Goal: Information Seeking & Learning: Learn about a topic

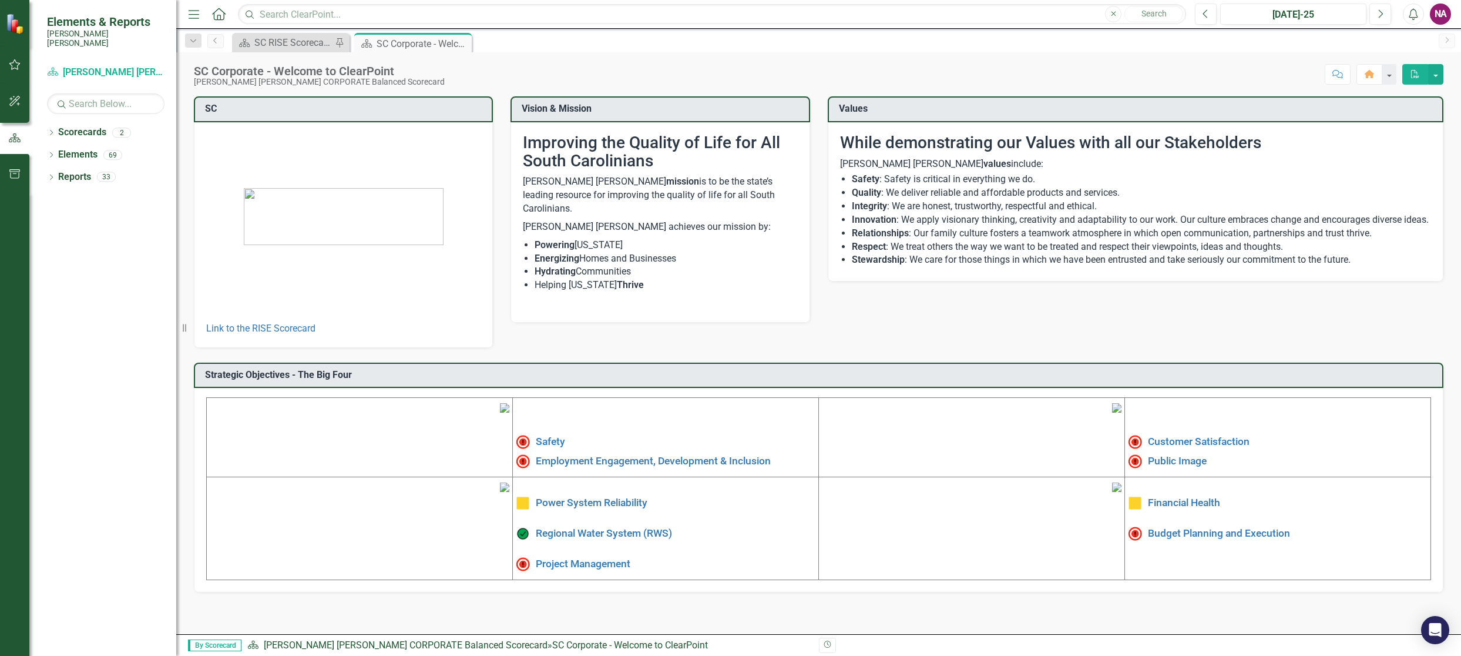
scroll to position [76, 0]
click at [610, 558] on link "Project Management" at bounding box center [583, 564] width 95 height 12
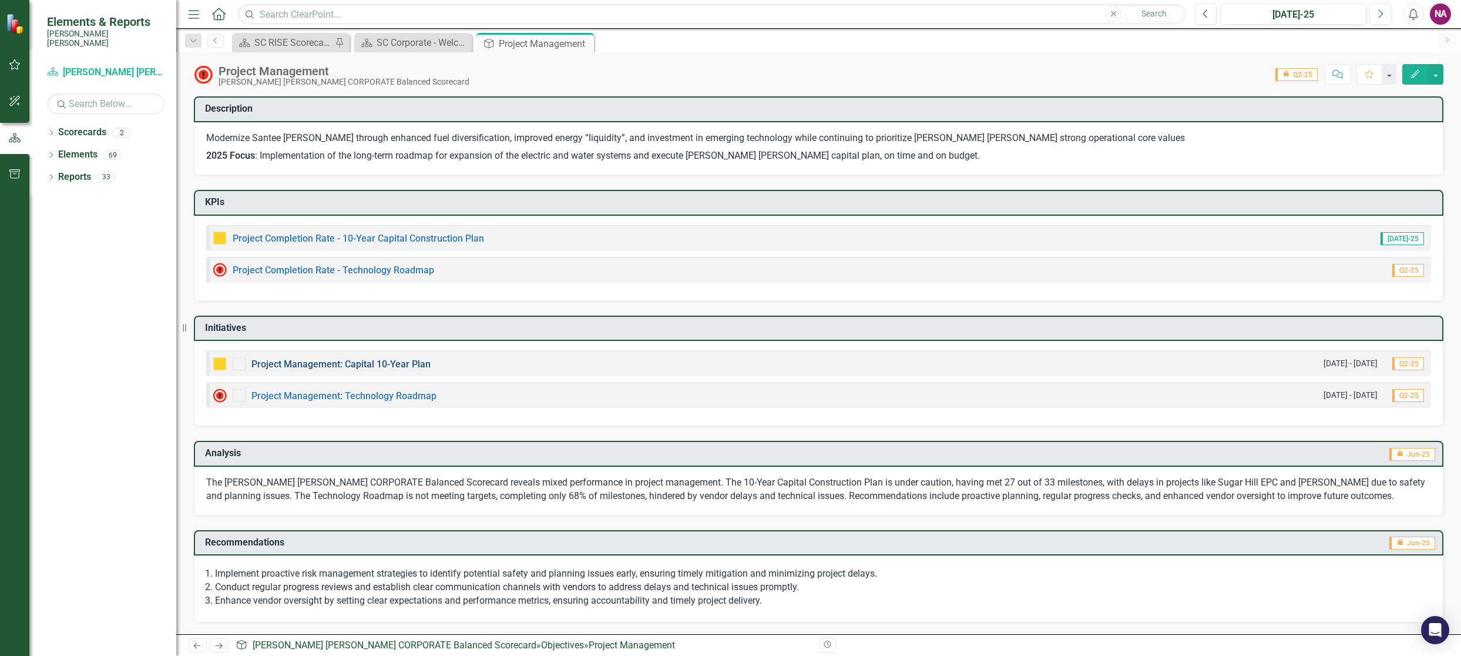
click at [401, 367] on link "Project Management: Capital 10-Year Plan" at bounding box center [340, 363] width 179 height 11
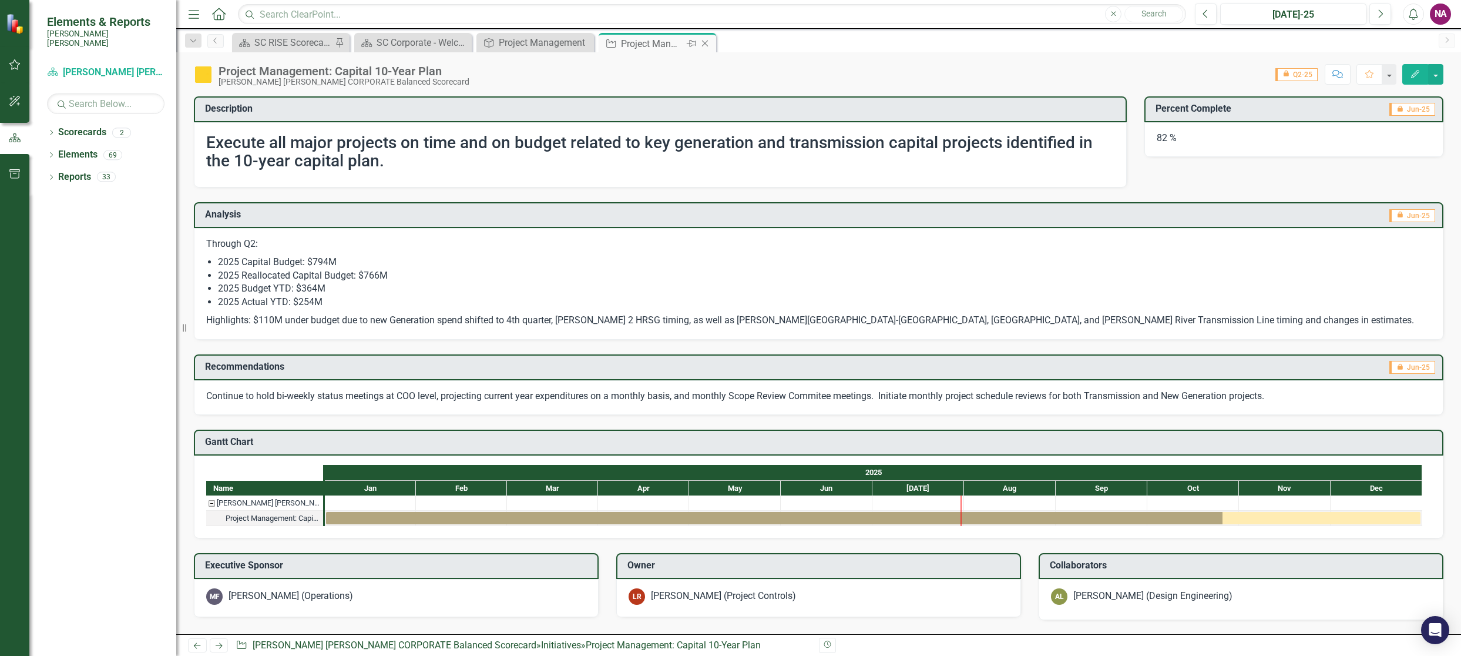
click at [706, 40] on icon "Close" at bounding box center [705, 43] width 12 height 9
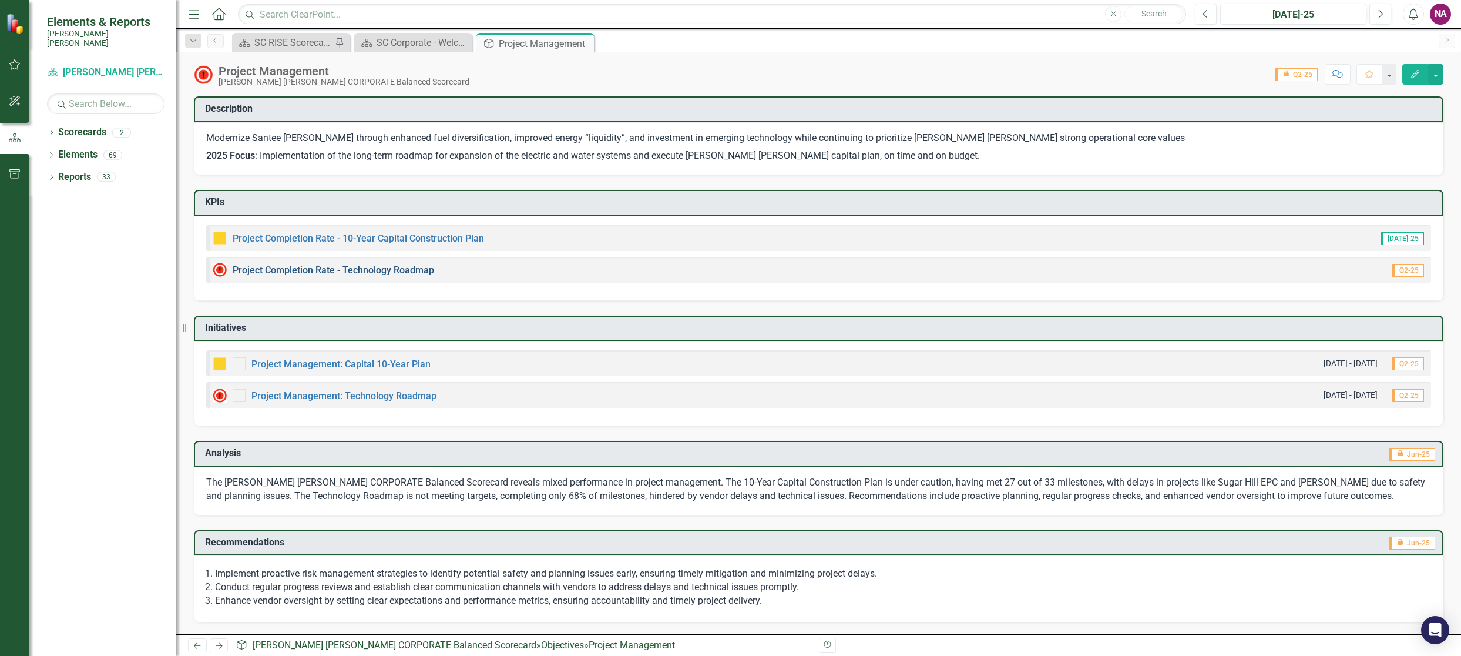
click at [390, 274] on link "Project Completion Rate - Technology Roadmap" at bounding box center [334, 269] width 202 height 11
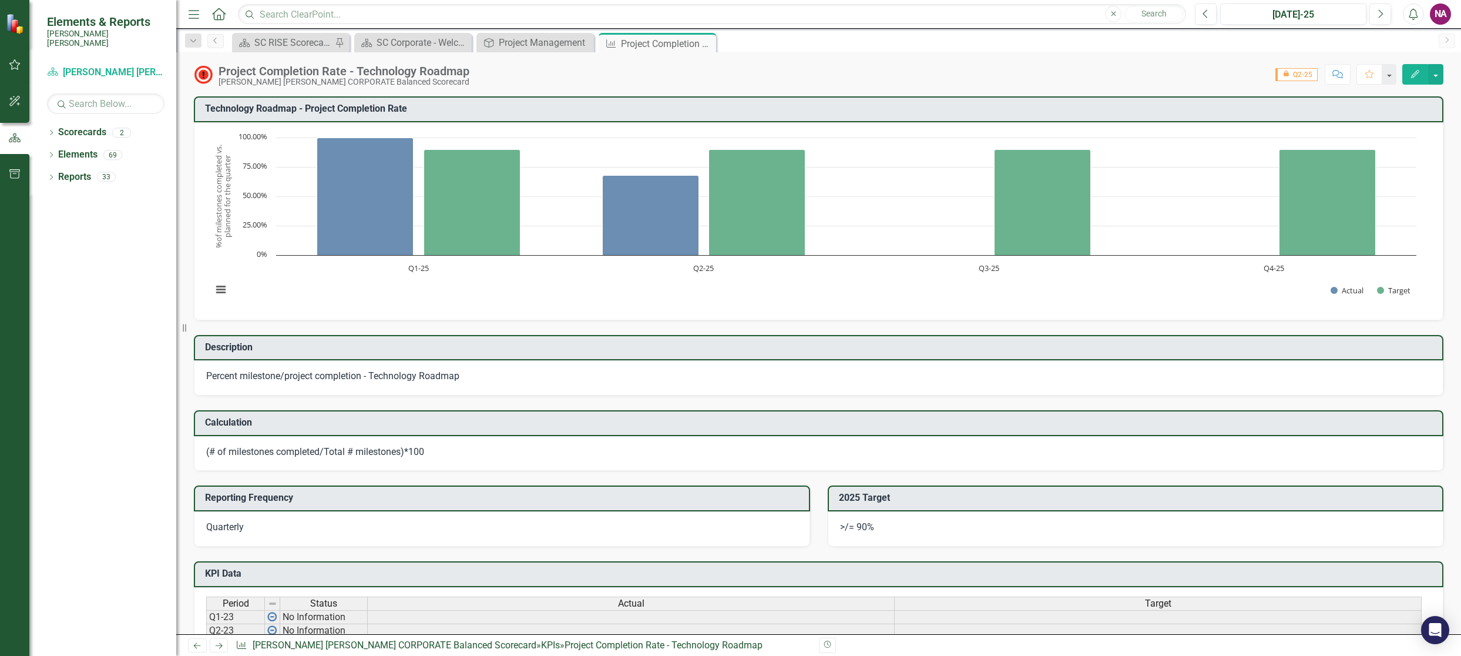
click at [0, 0] on icon "Close" at bounding box center [0, 0] width 0 height 0
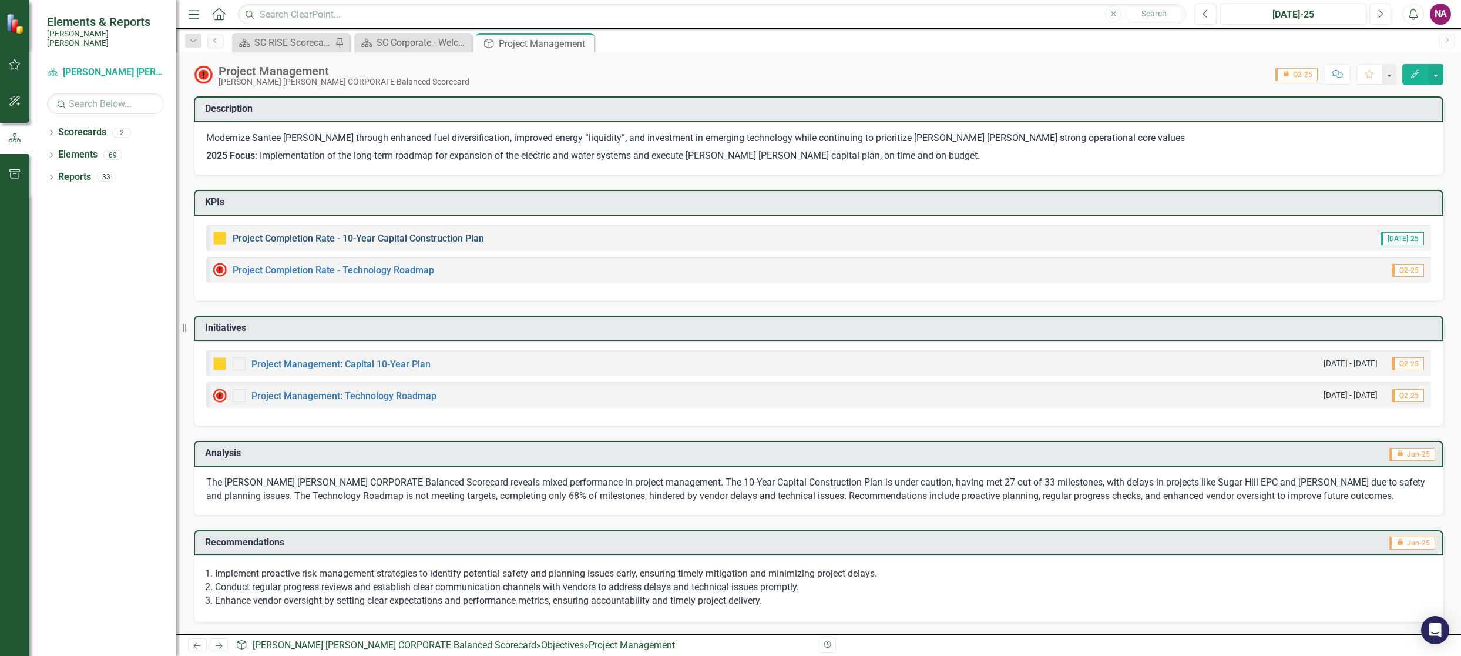
click at [360, 239] on link "Project Completion Rate - 10-Year Capital Construction Plan" at bounding box center [358, 238] width 251 height 11
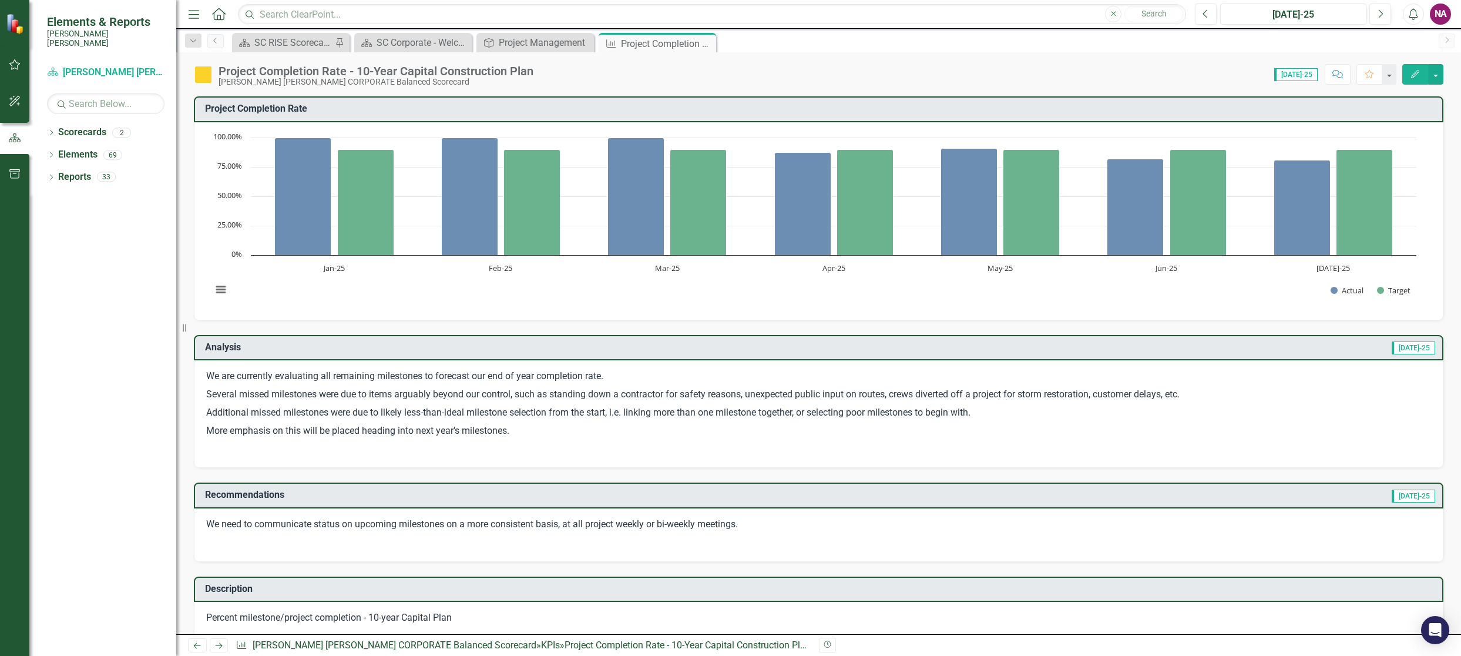
click at [606, 376] on p "We are currently evaluating all remaining milestones to forecast our end of yea…" at bounding box center [818, 378] width 1225 height 16
click at [421, 525] on p "We need to communicate status on upcoming milestones on a more consistent basis…" at bounding box center [818, 526] width 1225 height 16
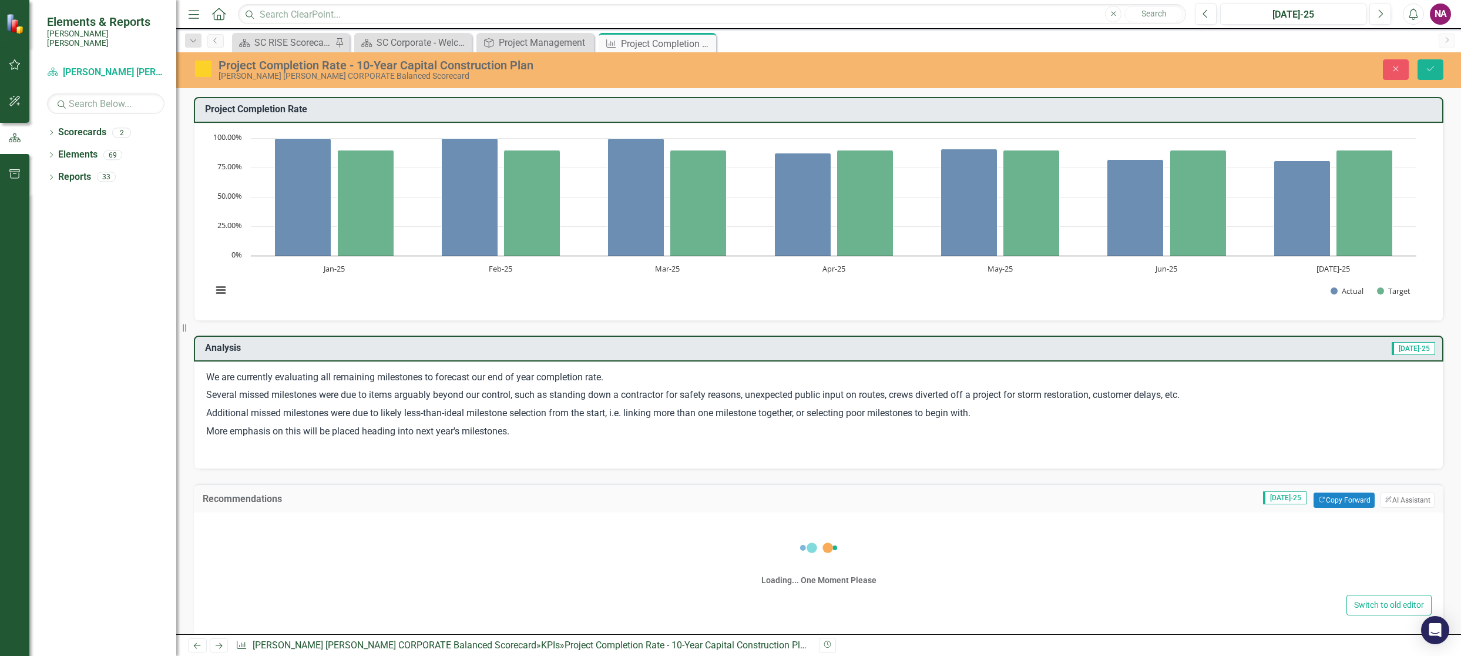
click at [421, 525] on div "Loading... One Moment Please" at bounding box center [819, 558] width 1226 height 68
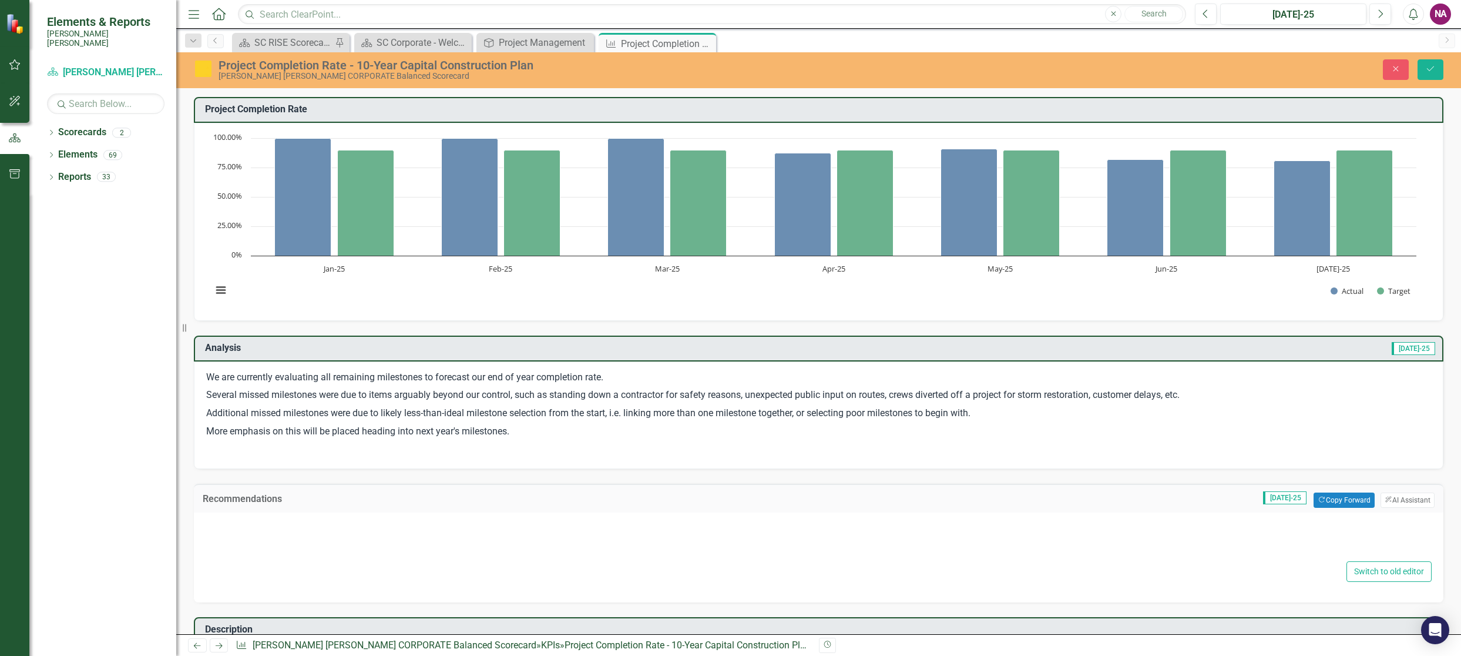
type textarea "<p>We need to communicate status on upcoming milestones on a more consistent ba…"
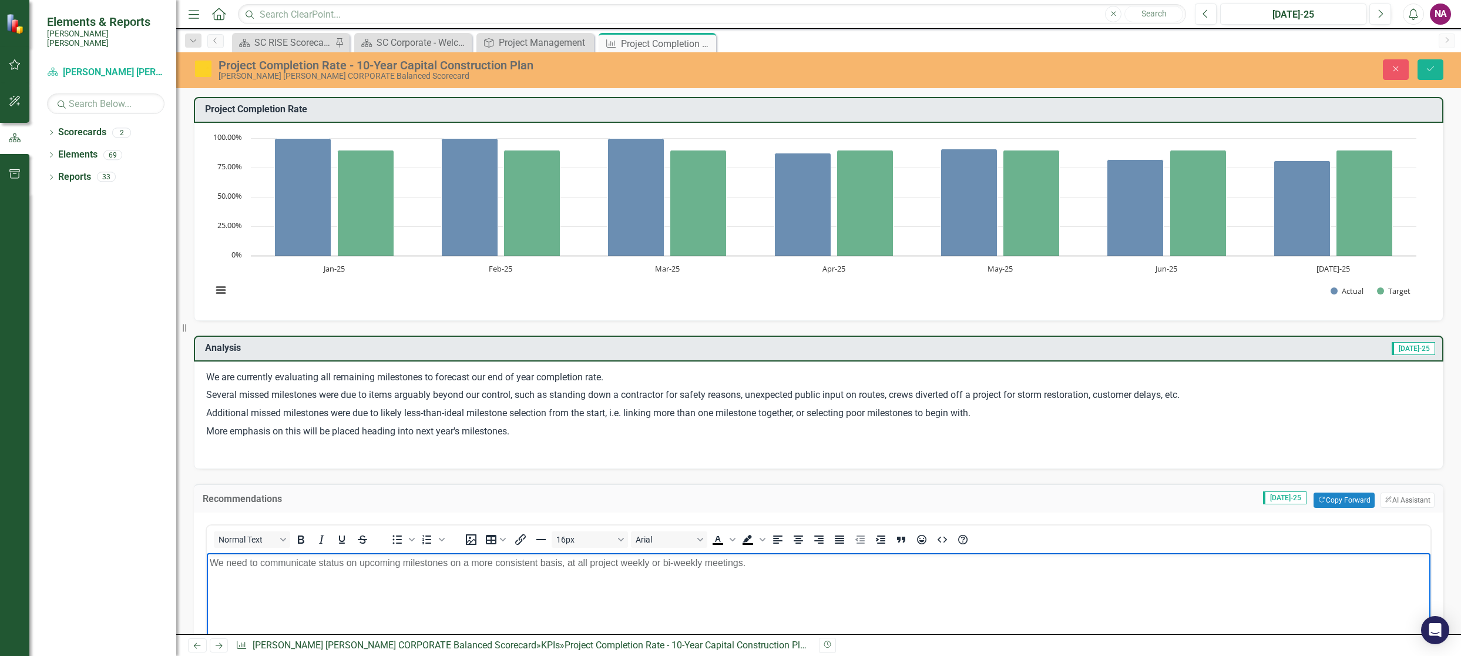
click at [419, 560] on p "We need to communicate status on upcoming milestones on a more consistent basis…" at bounding box center [819, 562] width 1218 height 14
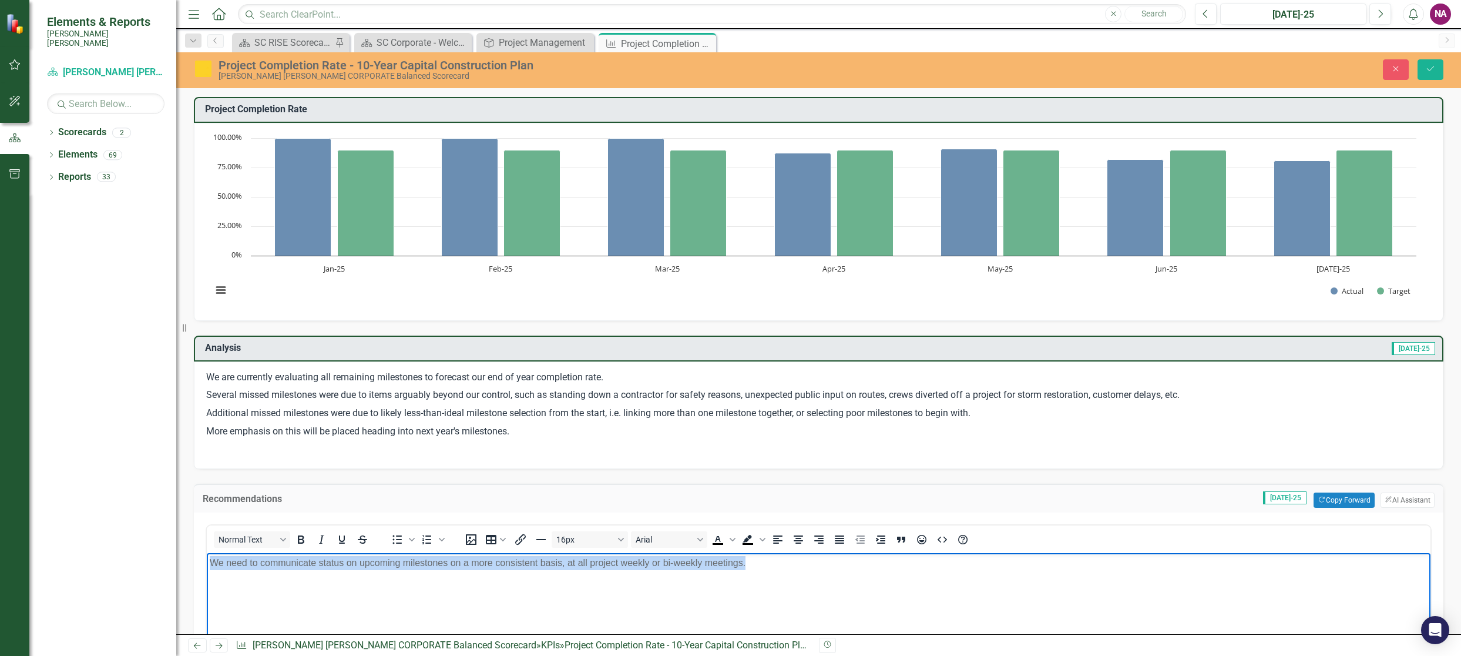
click at [419, 560] on p "We need to communicate status on upcoming milestones on a more consistent basis…" at bounding box center [819, 562] width 1218 height 14
copy p "We need to communicate status on upcoming milestones on a more consistent basis…"
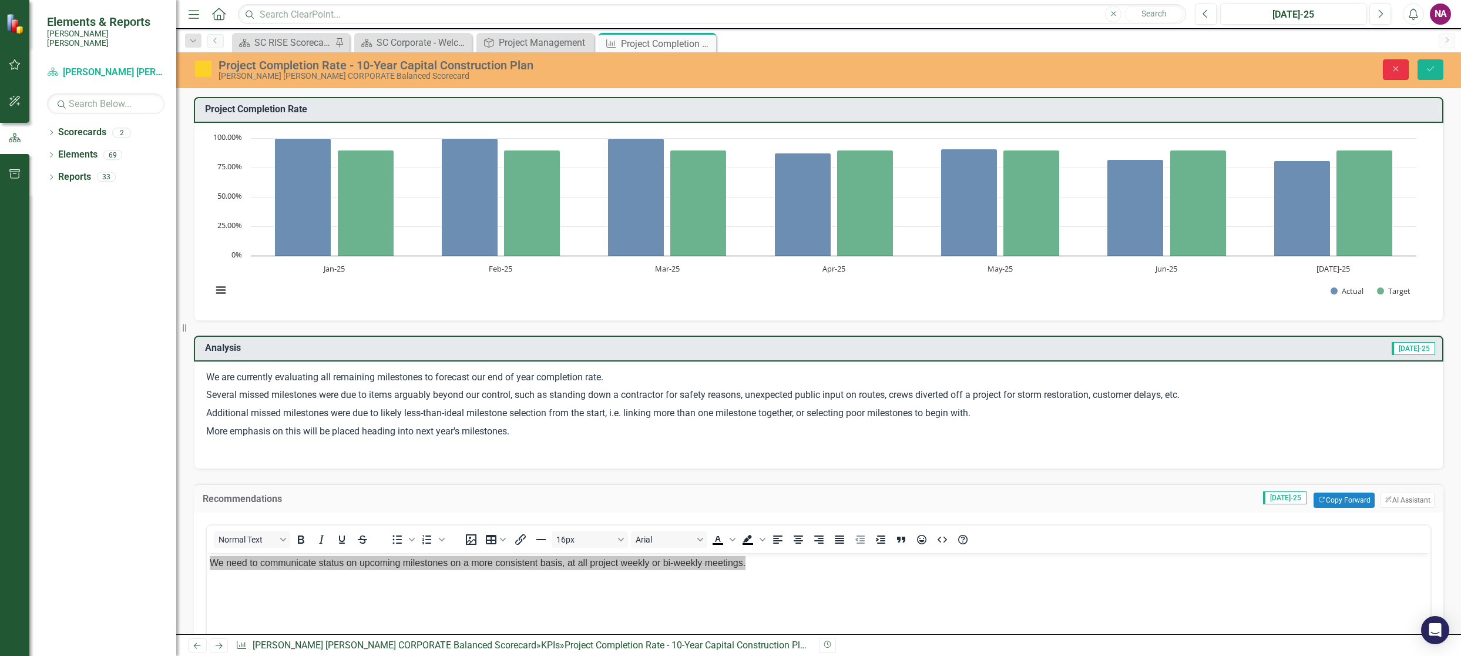
click at [1395, 68] on icon "Close" at bounding box center [1396, 69] width 11 height 8
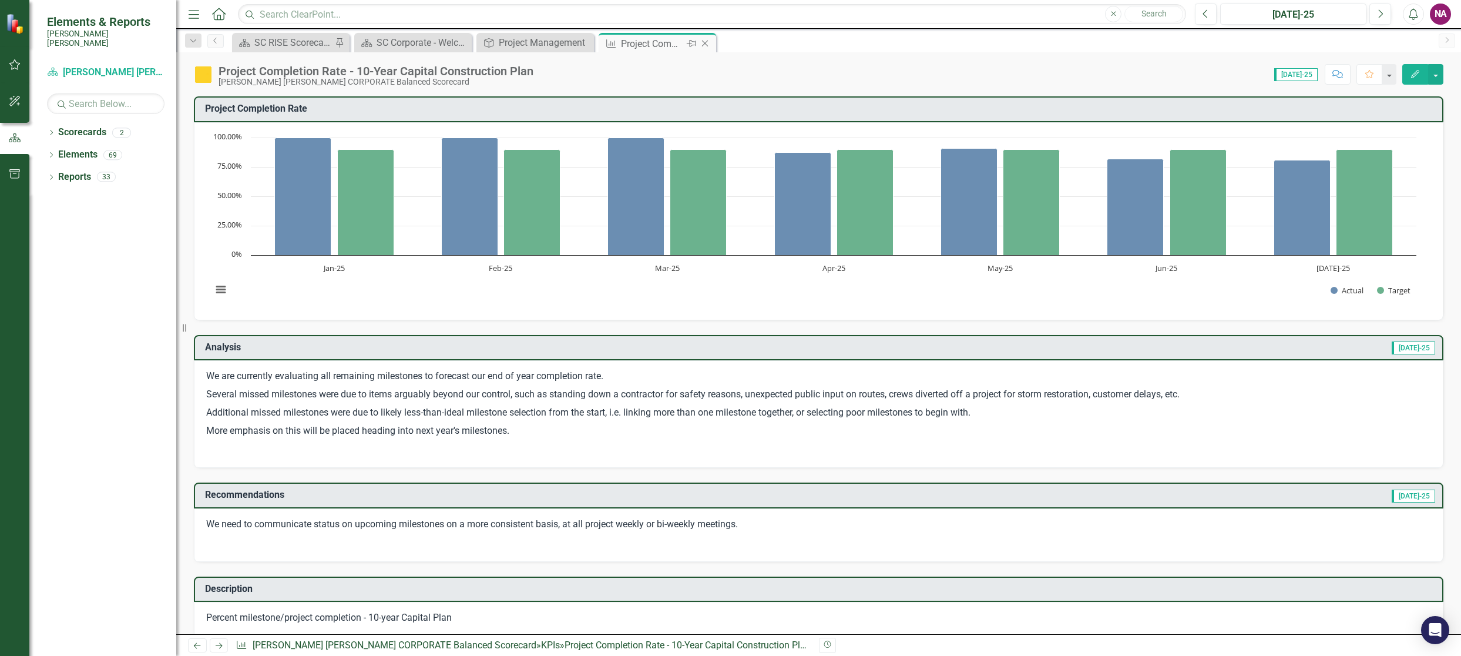
click at [706, 45] on icon at bounding box center [705, 44] width 6 height 6
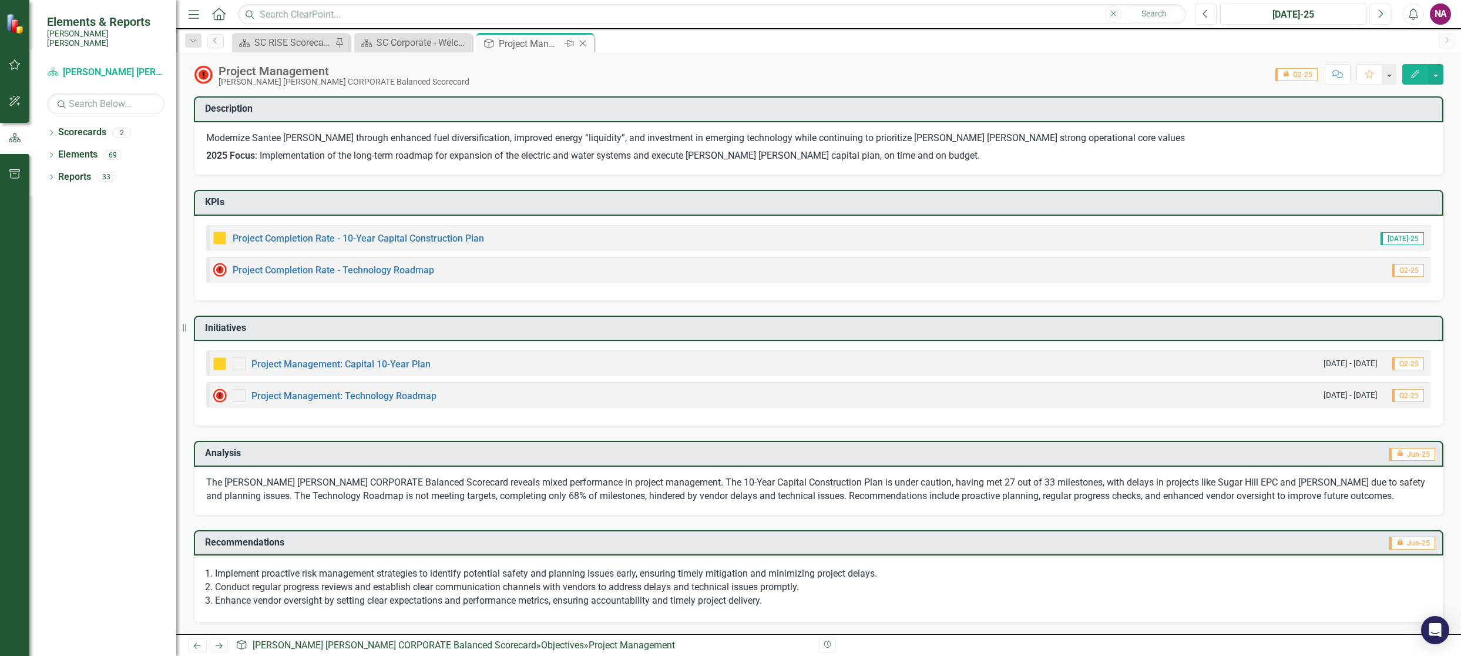
click at [584, 40] on icon "Close" at bounding box center [583, 43] width 12 height 9
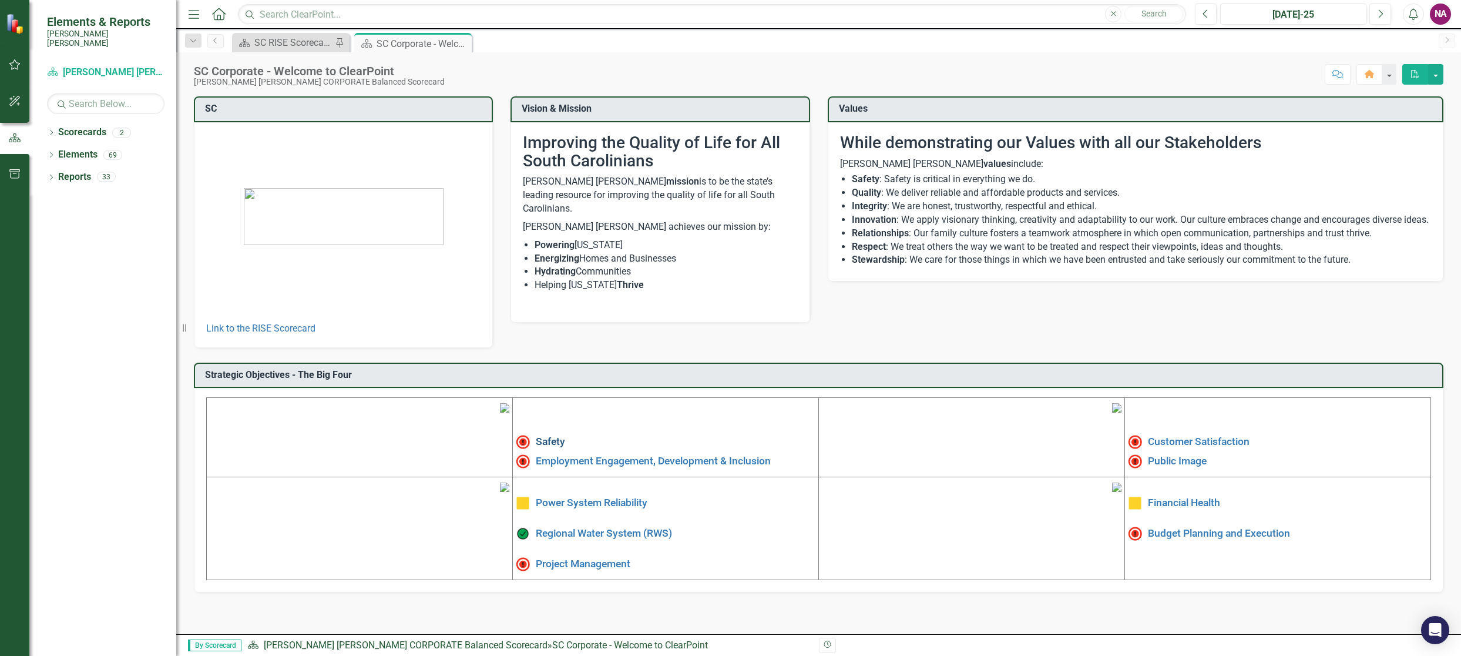
click at [551, 439] on link "Safety" at bounding box center [550, 441] width 29 height 12
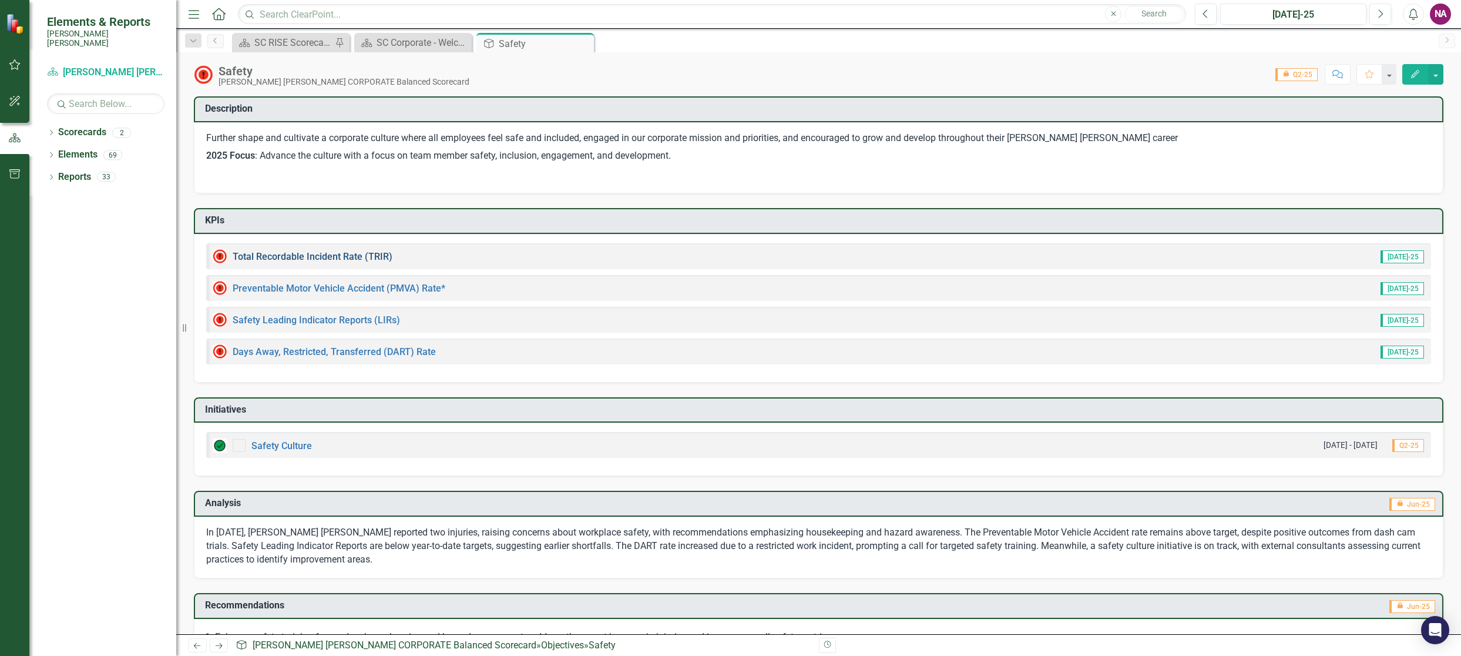
click at [343, 253] on link "Total Recordable Incident Rate (TRIR)" at bounding box center [313, 256] width 160 height 11
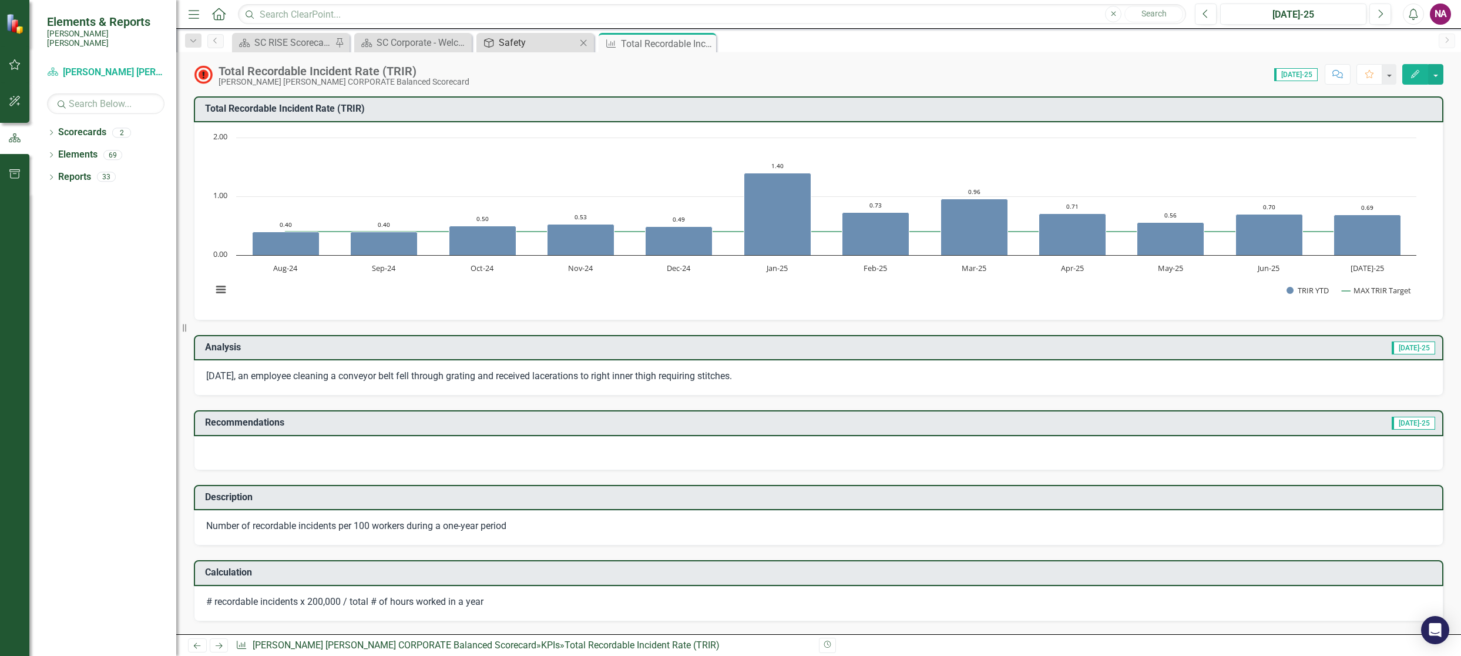
click at [526, 39] on div "Safety" at bounding box center [538, 42] width 78 height 15
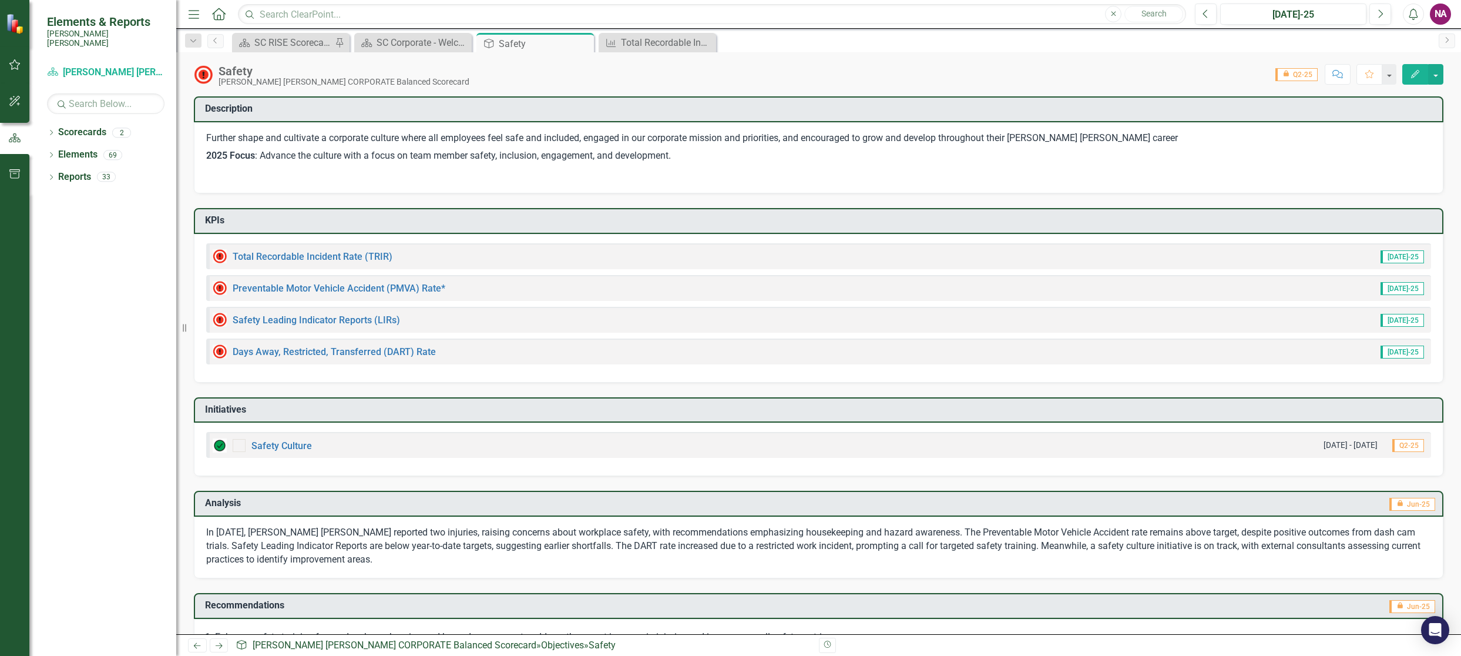
click at [328, 295] on div "Preventable Motor Vehicle Accident (PMVA) Rate*" at bounding box center [329, 288] width 233 height 14
click at [327, 286] on link "Preventable Motor Vehicle Accident (PMVA) Rate*" at bounding box center [339, 288] width 213 height 11
